Goal: Task Accomplishment & Management: Manage account settings

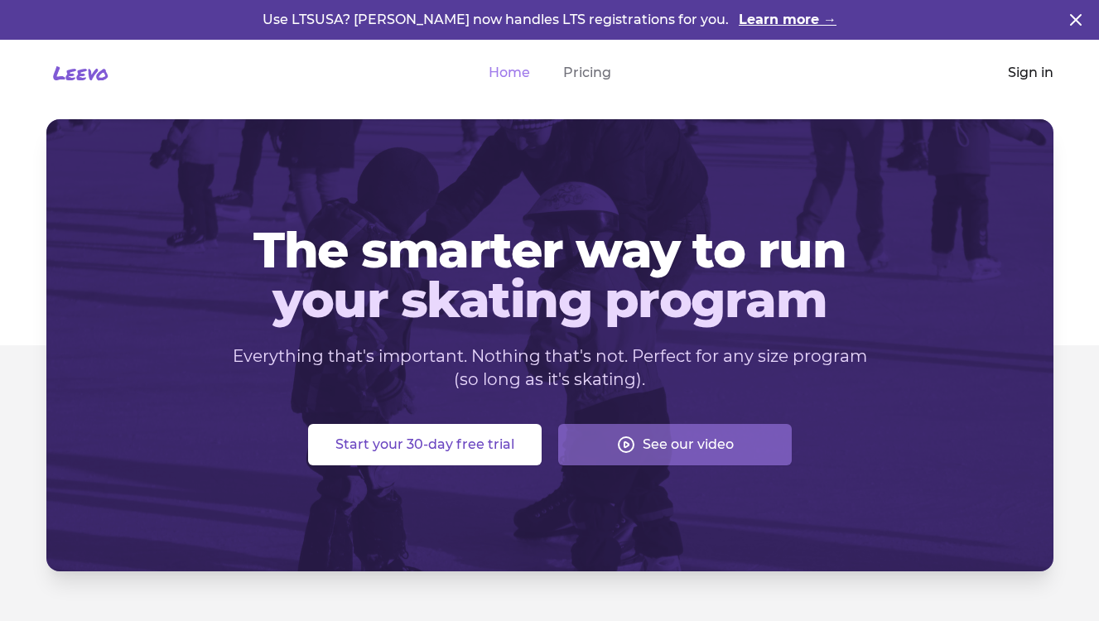
click at [1040, 75] on link "Sign in" at bounding box center [1031, 73] width 46 height 20
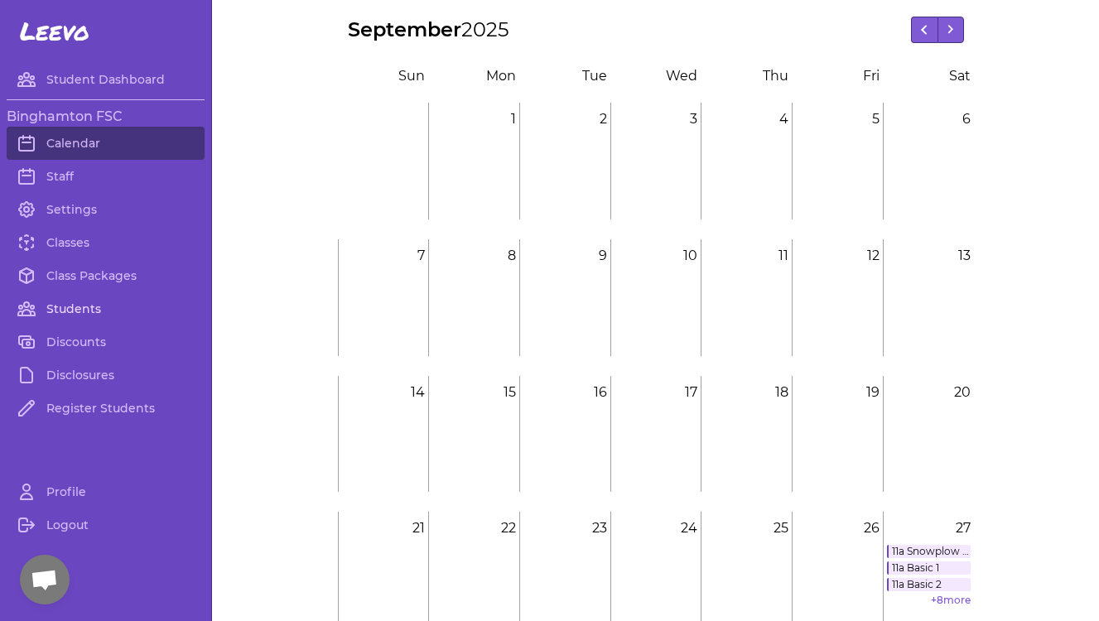
click at [58, 312] on link "Students" at bounding box center [106, 308] width 198 height 33
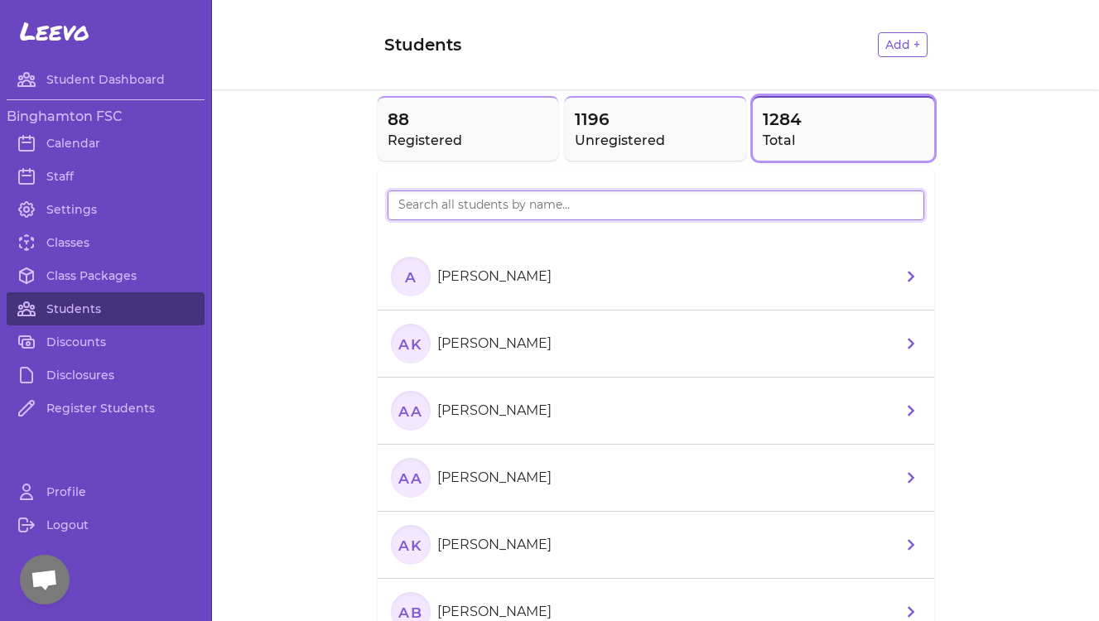
click at [450, 210] on input "search" at bounding box center [656, 206] width 537 height 30
type input "[PERSON_NAME]"
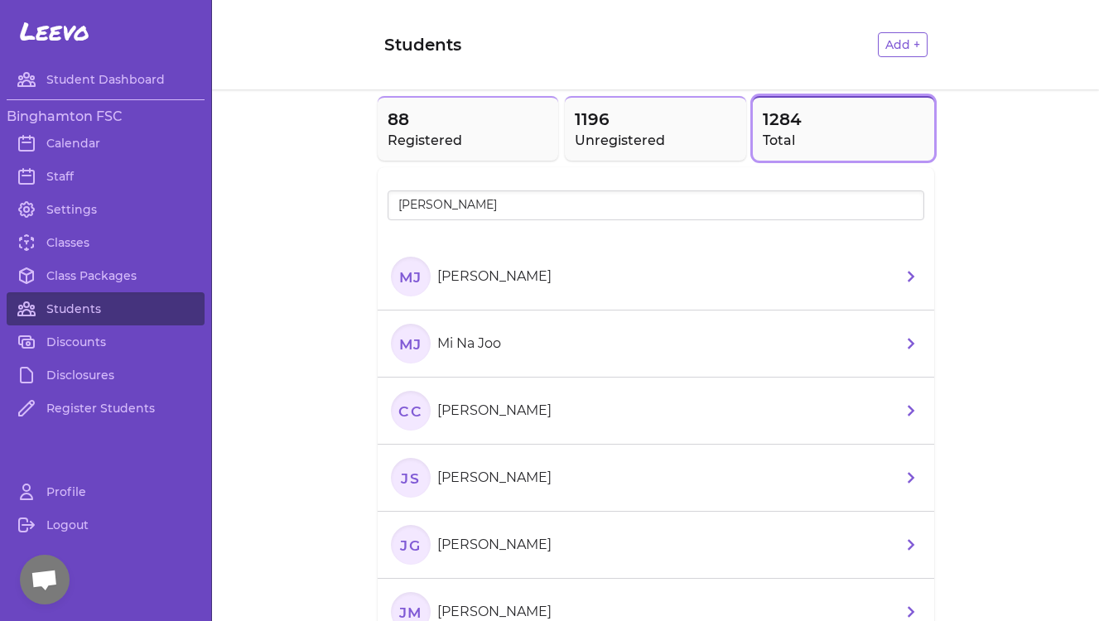
click at [450, 286] on p "[PERSON_NAME]" at bounding box center [494, 277] width 114 height 20
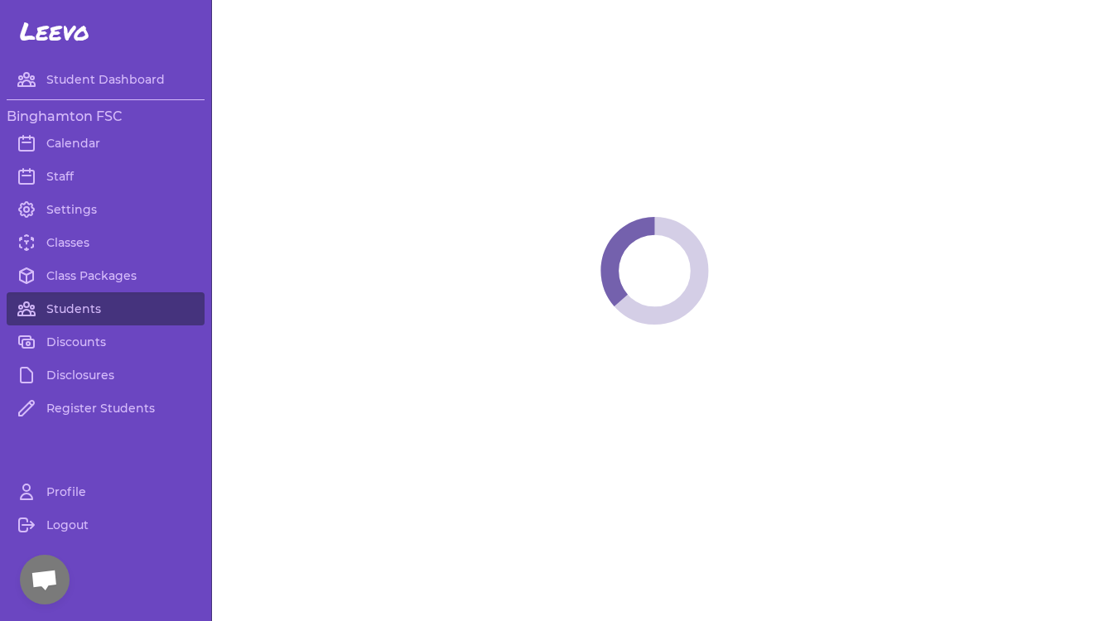
select select "NY"
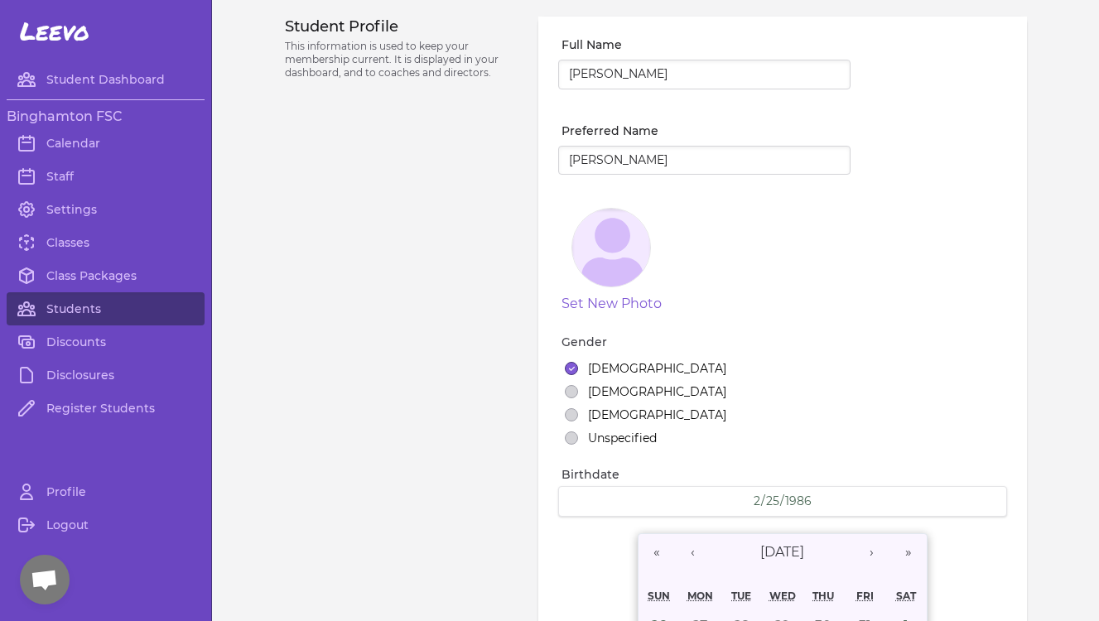
select select "18"
